Goal: Task Accomplishment & Management: Complete application form

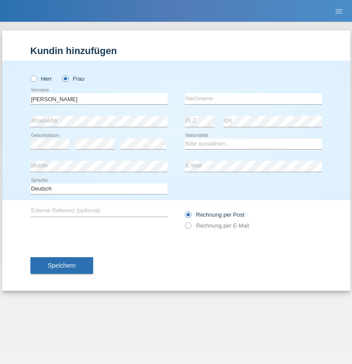
type input "[PERSON_NAME]"
click at [253, 98] on input "text" at bounding box center [253, 98] width 137 height 11
type input "[PERSON_NAME]"
select select "CH"
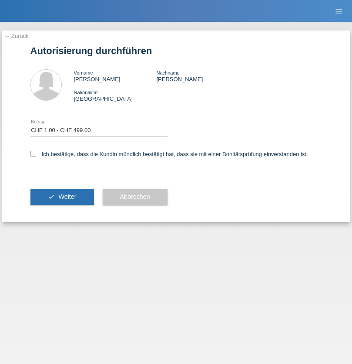
select select "1"
checkbox input "true"
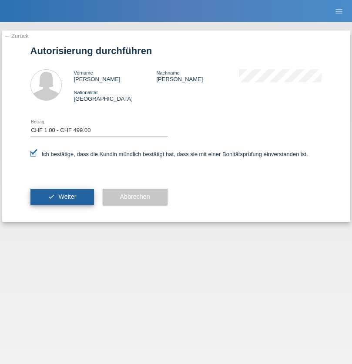
click at [62, 196] on span "Weiter" at bounding box center [67, 196] width 18 height 7
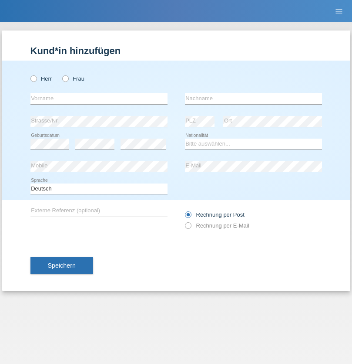
radio input "true"
click at [99, 98] on input "text" at bounding box center [98, 98] width 137 height 11
type input "[PERSON_NAME]"
click at [253, 98] on input "text" at bounding box center [253, 98] width 137 height 11
type input "Tonner"
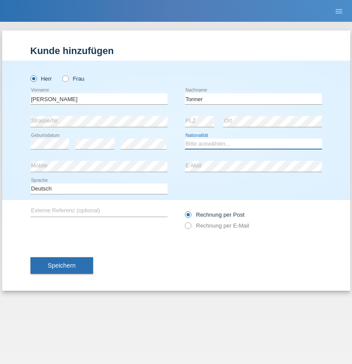
select select "CH"
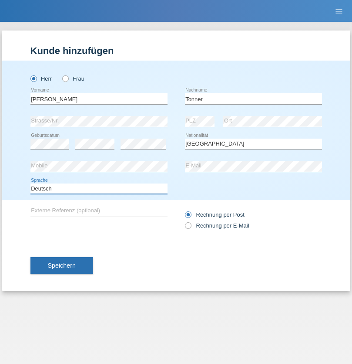
select select "en"
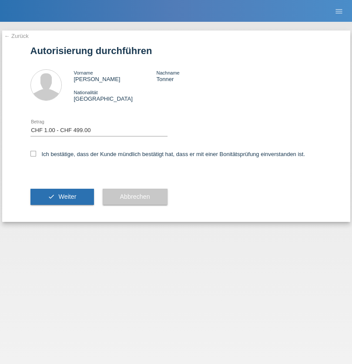
select select "1"
checkbox input "true"
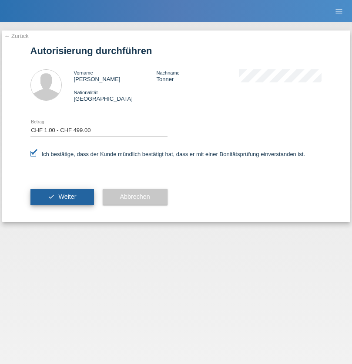
click at [62, 196] on span "Weiter" at bounding box center [67, 196] width 18 height 7
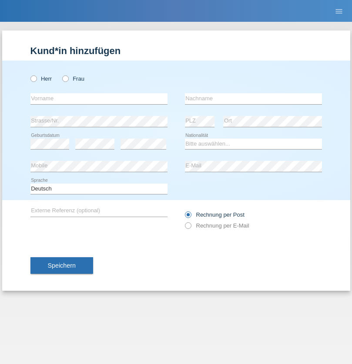
radio input "true"
click at [99, 98] on input "text" at bounding box center [98, 98] width 137 height 11
type input "Gjyla"
click at [253, 98] on input "text" at bounding box center [253, 98] width 137 height 11
type input "Zidi"
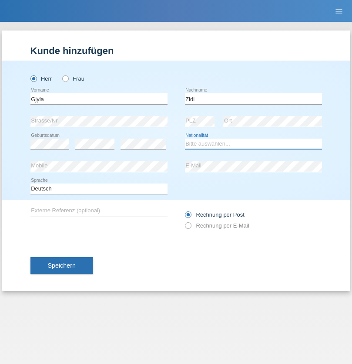
select select "CH"
radio input "true"
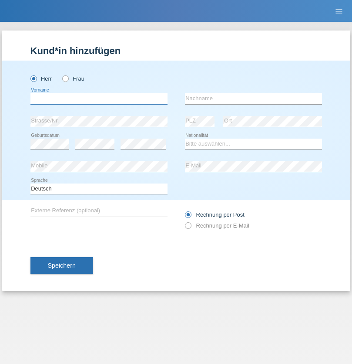
click at [99, 98] on input "text" at bounding box center [98, 98] width 137 height 11
type input "Kevin"
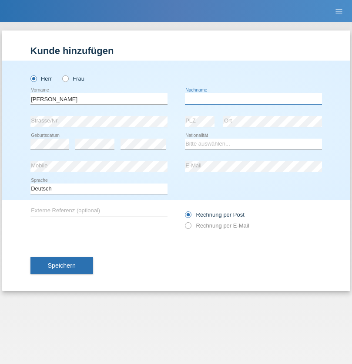
click at [253, 98] on input "text" at bounding box center [253, 98] width 137 height 11
type input "Ferhati"
select select "DE"
select select "C"
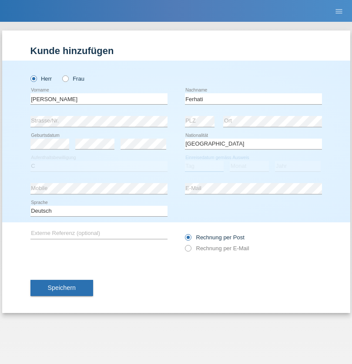
select select "14"
select select "02"
select select "2021"
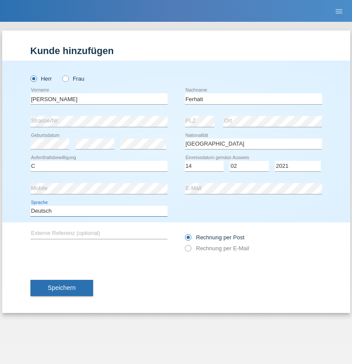
select select "en"
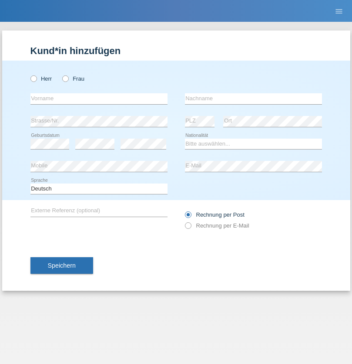
radio input "true"
click at [99, 98] on input "text" at bounding box center [98, 98] width 137 height 11
type input "firat"
click at [253, 98] on input "text" at bounding box center [253, 98] width 137 height 11
type input "kara"
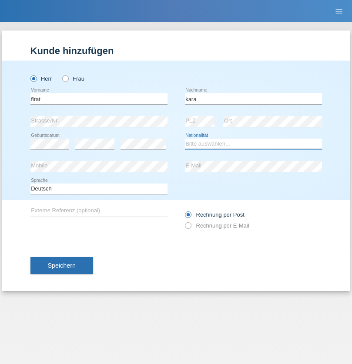
select select "CH"
radio input "true"
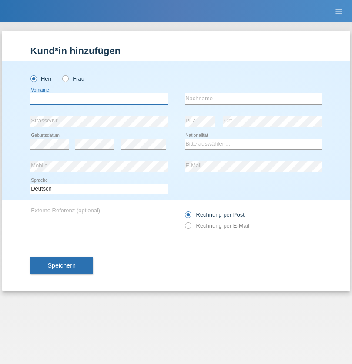
click at [99, 98] on input "text" at bounding box center [98, 98] width 137 height 11
type input "[PERSON_NAME]"
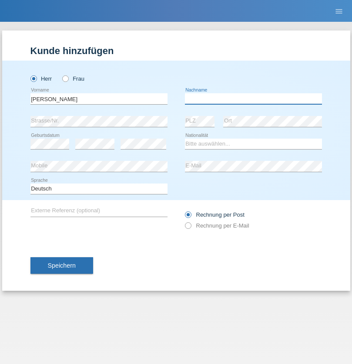
click at [253, 98] on input "text" at bounding box center [253, 98] width 137 height 11
type input "Cristian"
select select "RO"
select select "C"
select select "11"
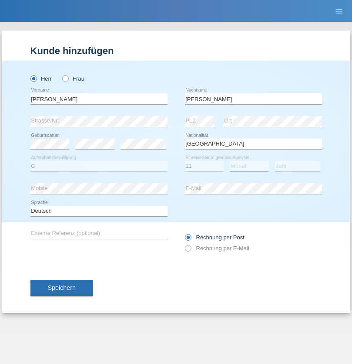
select select "02"
select select "2011"
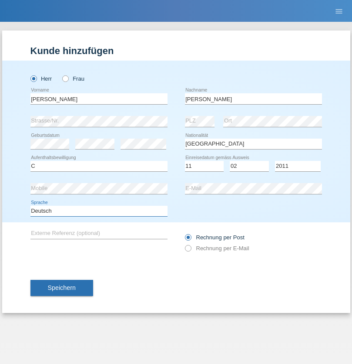
select select "en"
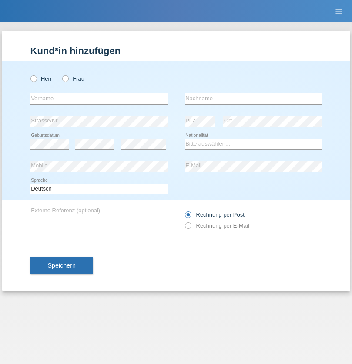
radio input "true"
click at [99, 98] on input "text" at bounding box center [98, 98] width 137 height 11
type input "[PERSON_NAME]"
click at [253, 98] on input "text" at bounding box center [253, 98] width 137 height 11
type input "Ymeri"
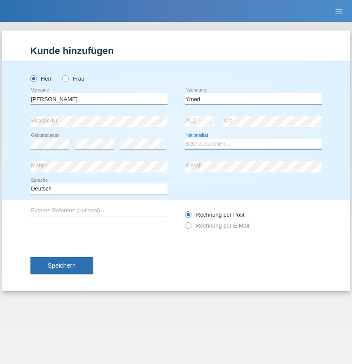
select select "XK"
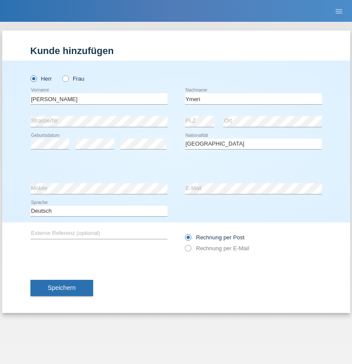
select select "C"
select select "21"
select select "03"
select select "1991"
